Goal: Transaction & Acquisition: Purchase product/service

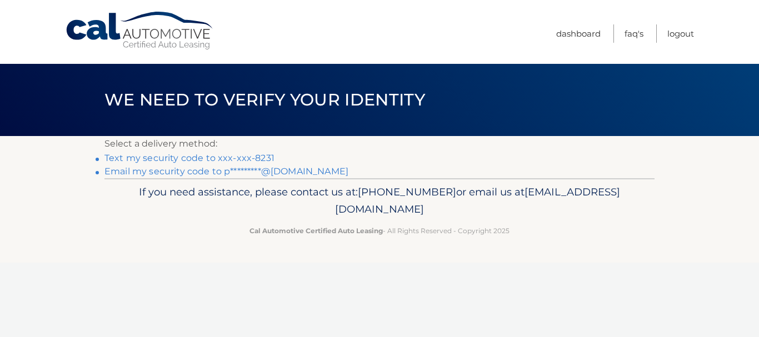
click at [130, 159] on link "Text my security code to xxx-xxx-8231" at bounding box center [189, 158] width 170 height 11
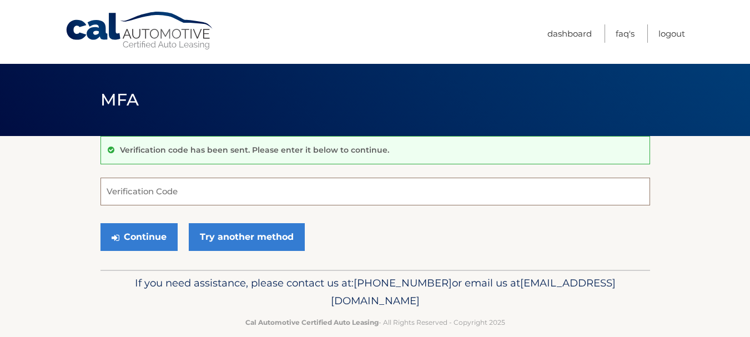
click at [179, 188] on input "Verification Code" at bounding box center [376, 192] width 550 height 28
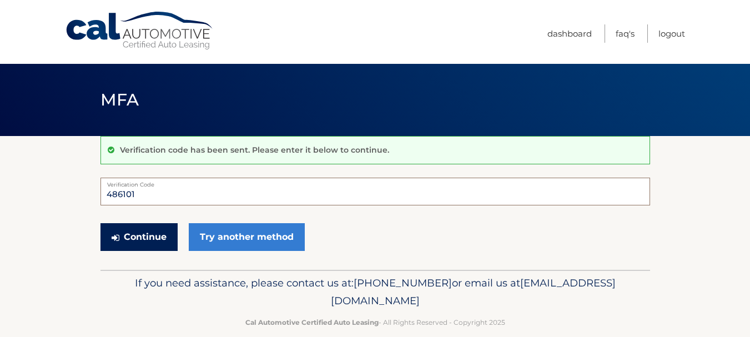
type input "486101"
click at [150, 232] on button "Continue" at bounding box center [139, 237] width 77 height 28
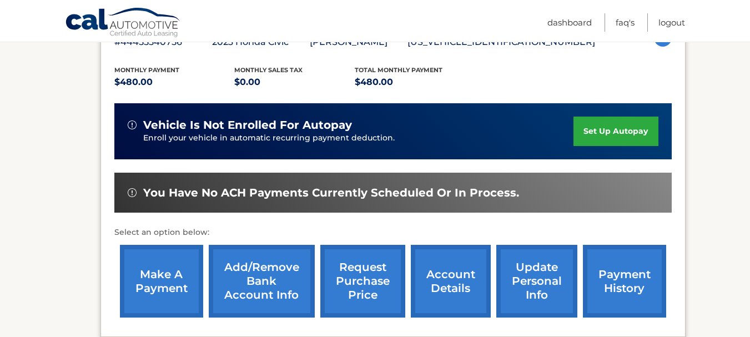
scroll to position [278, 0]
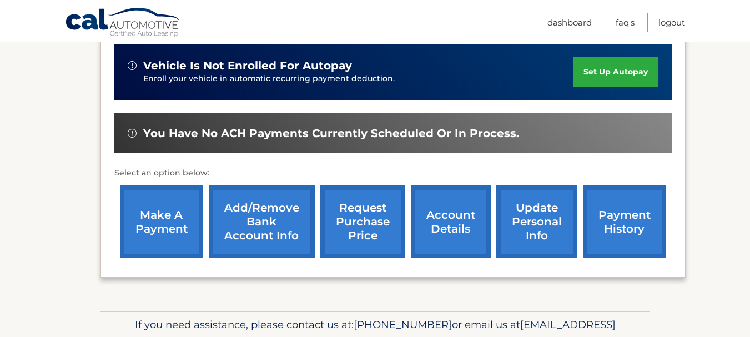
click at [143, 220] on link "make a payment" at bounding box center [161, 221] width 83 height 73
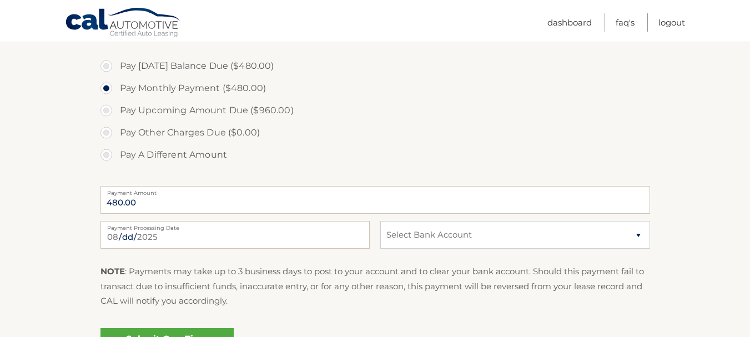
scroll to position [389, 0]
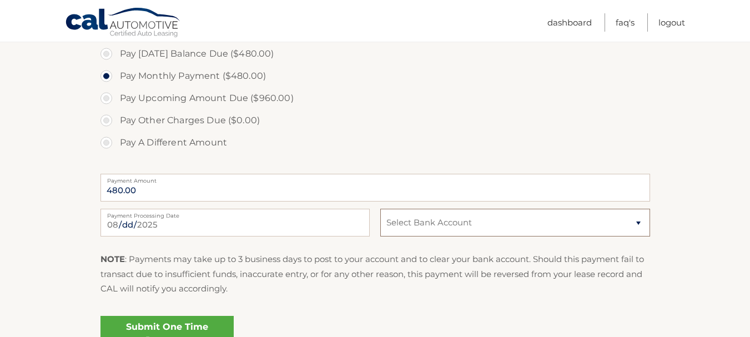
click at [438, 224] on select "Select Bank Account Checking BANK OF AMERICA N.A. *****7524 Checking BANK OF AM…" at bounding box center [514, 223] width 269 height 28
select select "MTM4MTg5MGEtMTY2Yy00N2Q0LThlZTktOWI0NDZkZWQ3Nzgy"
click at [380, 209] on select "Select Bank Account Checking BANK OF AMERICA N.A. *****7524 Checking BANK OF AM…" at bounding box center [514, 223] width 269 height 28
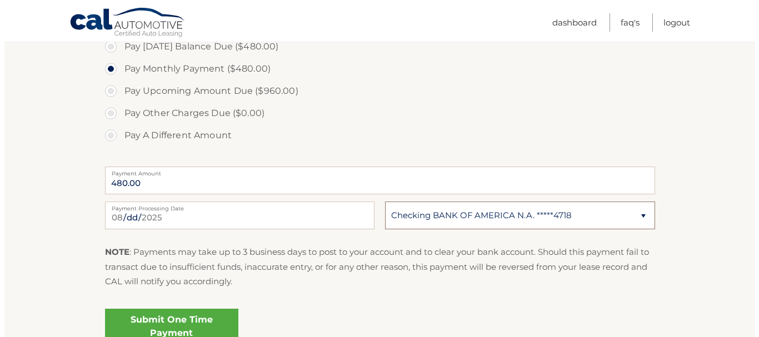
scroll to position [500, 0]
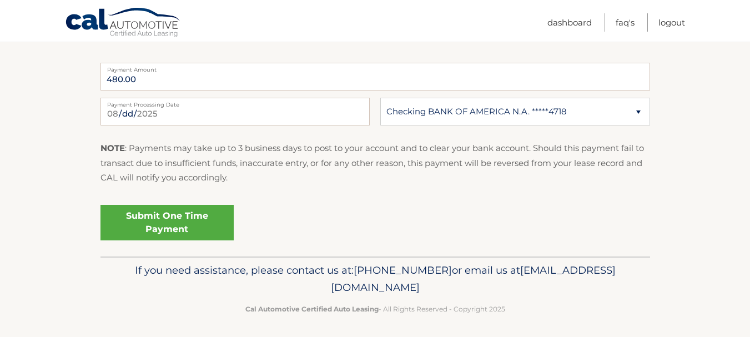
click at [172, 224] on link "Submit One Time Payment" at bounding box center [167, 223] width 133 height 36
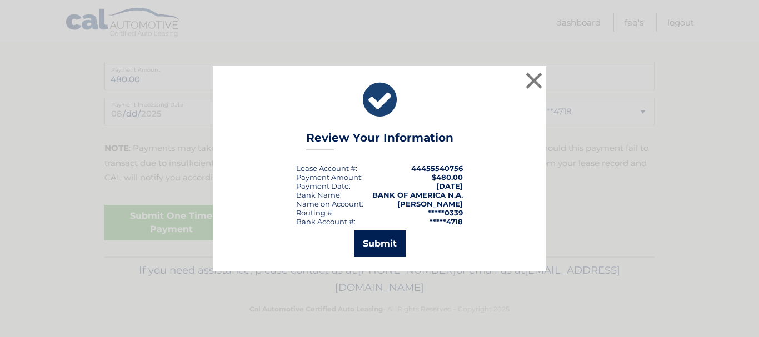
click at [380, 244] on button "Submit" at bounding box center [380, 243] width 52 height 27
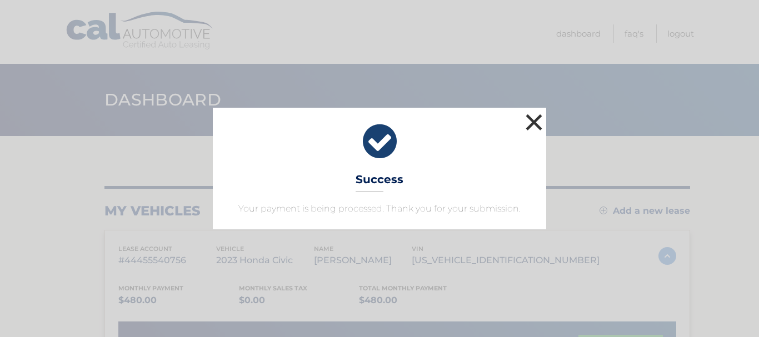
click at [530, 122] on button "×" at bounding box center [534, 122] width 22 height 22
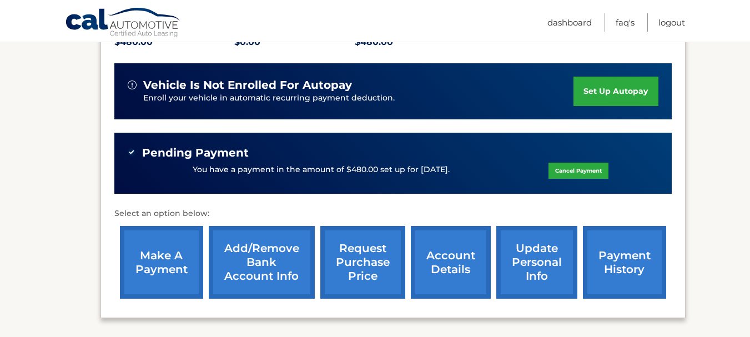
scroll to position [278, 0]
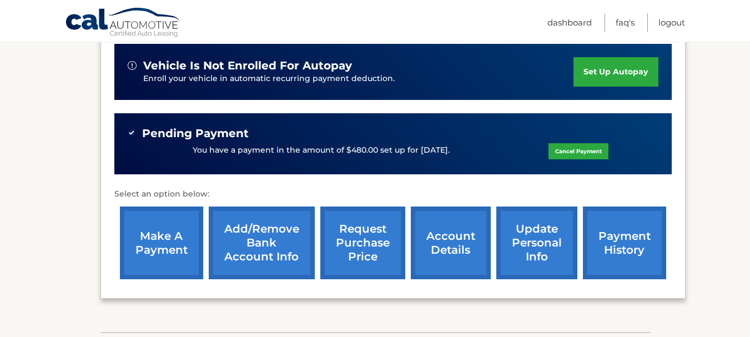
click at [440, 240] on link "account details" at bounding box center [451, 243] width 80 height 73
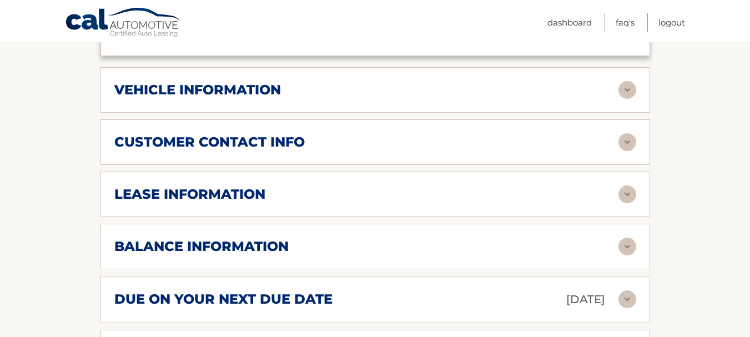
scroll to position [555, 0]
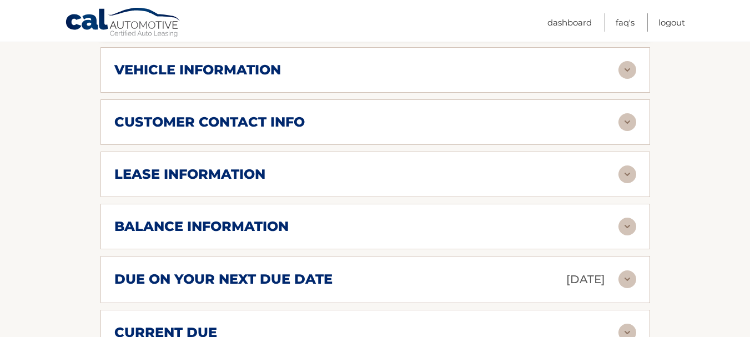
click at [396, 235] on div "balance information" at bounding box center [366, 226] width 504 height 17
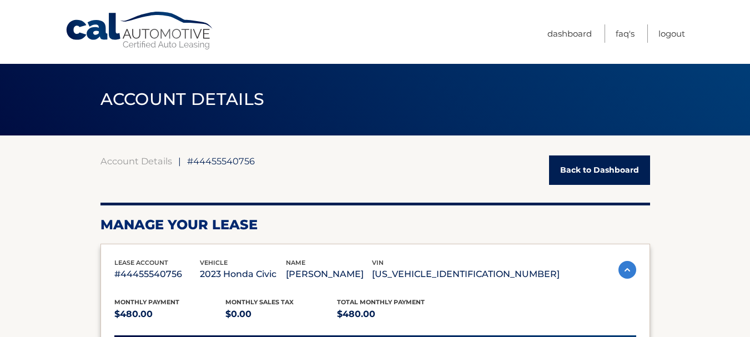
scroll to position [0, 0]
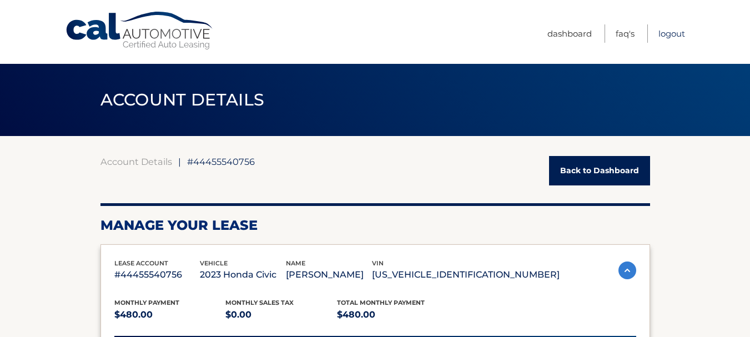
click at [665, 34] on link "Logout" at bounding box center [672, 33] width 27 height 18
